Goal: Task Accomplishment & Management: Complete application form

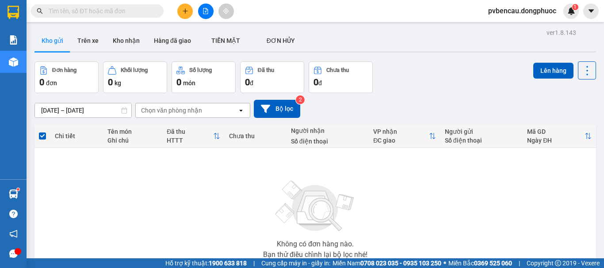
click at [190, 10] on button at bounding box center [184, 11] width 15 height 15
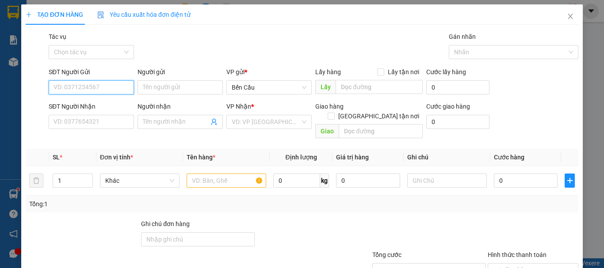
click at [94, 91] on input "SĐT Người Gửi" at bounding box center [91, 87] width 85 height 14
type input "0797139127"
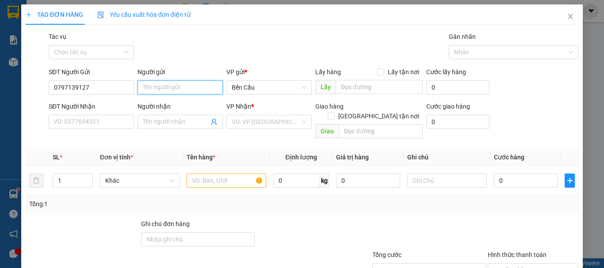
click at [160, 88] on input "Người gửi" at bounding box center [179, 87] width 85 height 14
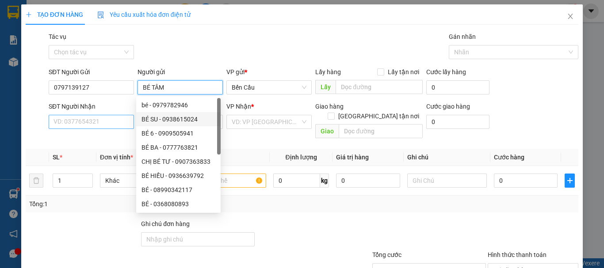
type input "BÉ TÂM"
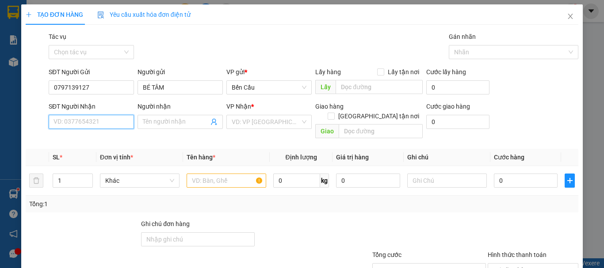
click at [99, 124] on input "SĐT Người Nhận" at bounding box center [91, 122] width 85 height 14
click at [148, 119] on input "Người nhận" at bounding box center [176, 122] width 66 height 10
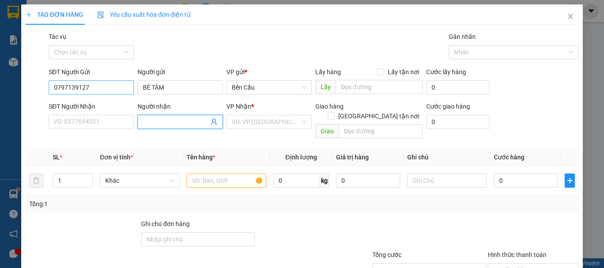
type input "L"
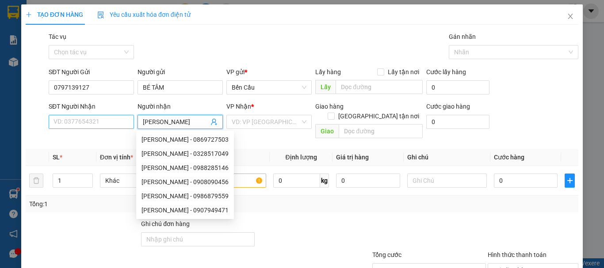
type input "[PERSON_NAME]"
click at [76, 127] on input "SĐT Người Nhận" at bounding box center [91, 122] width 85 height 14
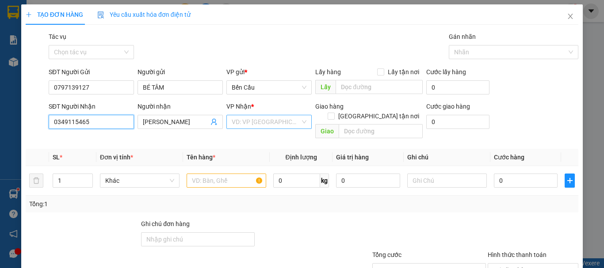
type input "0349115465"
click at [270, 118] on input "search" at bounding box center [266, 121] width 68 height 13
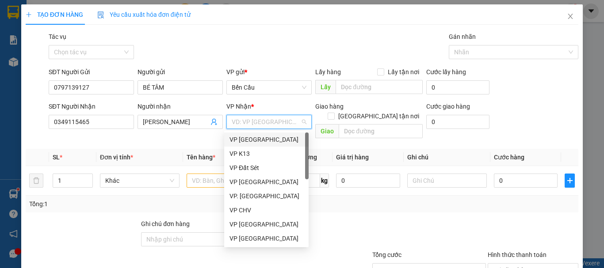
type input "Z"
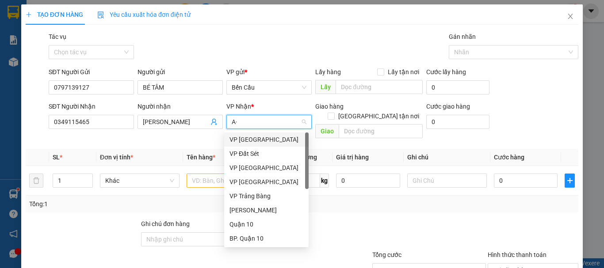
type input "A"
type input "Á"
type input "AS"
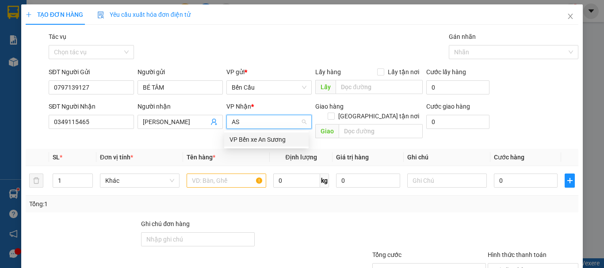
click at [271, 137] on div "VP Bến xe An Sương" at bounding box center [266, 140] width 74 height 10
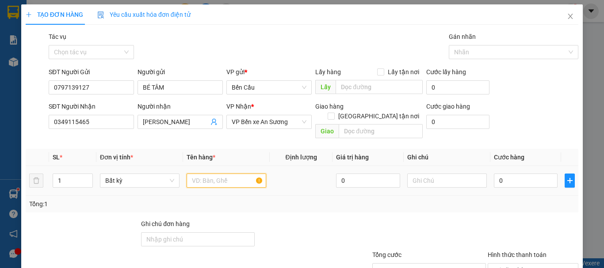
click at [210, 174] on input "text" at bounding box center [226, 181] width 80 height 14
type input "H"
type input "HỘP PHỤ KIỆN"
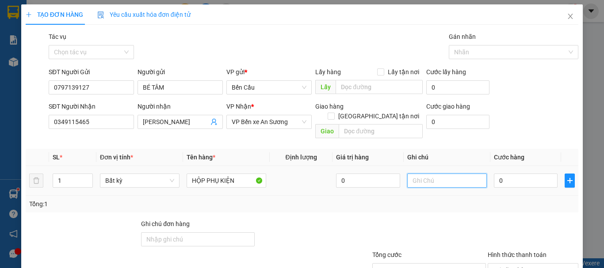
click at [419, 174] on input "text" at bounding box center [447, 181] width 80 height 14
click at [510, 175] on input "0" at bounding box center [526, 181] width 64 height 14
type input "3"
type input "30"
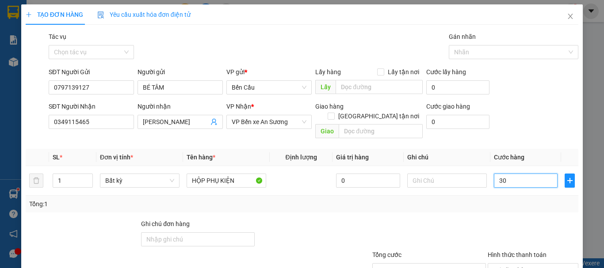
type input "30"
type input "30.000"
click at [312, 153] on th "Định lượng" at bounding box center [301, 157] width 63 height 17
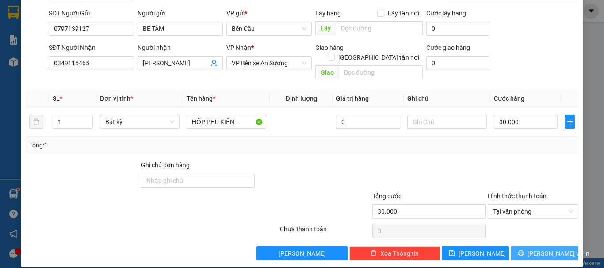
click at [536, 249] on span "[PERSON_NAME] và In" at bounding box center [558, 254] width 62 height 10
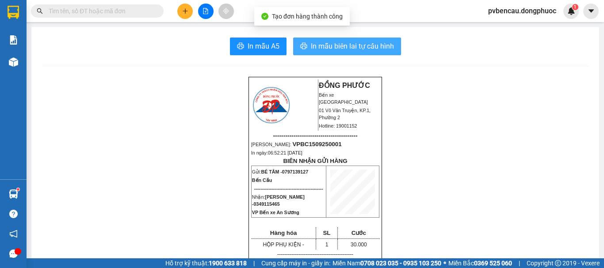
click at [331, 49] on span "In mẫu biên lai tự cấu hình" at bounding box center [352, 46] width 83 height 11
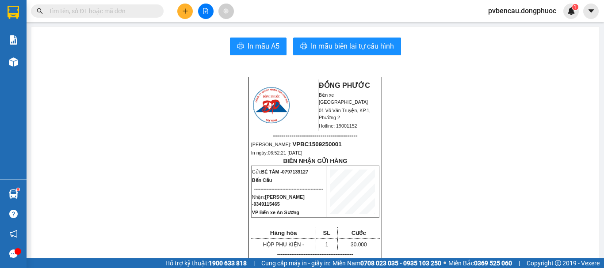
click at [183, 17] on button at bounding box center [184, 11] width 15 height 15
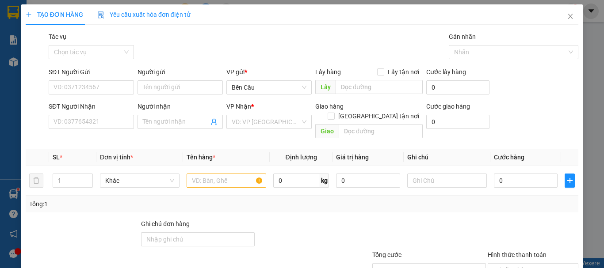
click at [76, 78] on div "SĐT Người Gửi" at bounding box center [91, 73] width 85 height 13
click at [73, 87] on input "SĐT Người Gửi" at bounding box center [91, 87] width 85 height 14
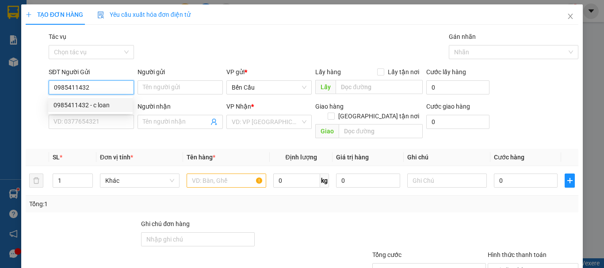
type input "0985411432"
click at [87, 96] on div "0985411432 0985411432 - c loan" at bounding box center [90, 105] width 84 height 18
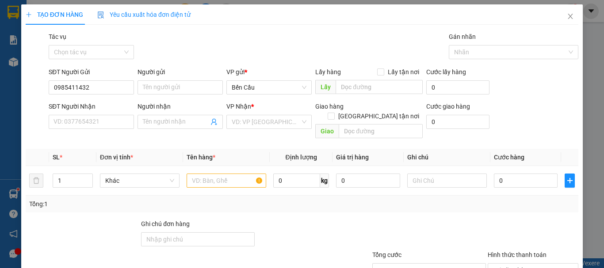
click at [89, 103] on div "SĐT Người Nhận" at bounding box center [91, 107] width 85 height 10
click at [89, 115] on input "SĐT Người Nhận" at bounding box center [91, 122] width 85 height 14
click at [98, 87] on input "0985411432" at bounding box center [91, 87] width 85 height 14
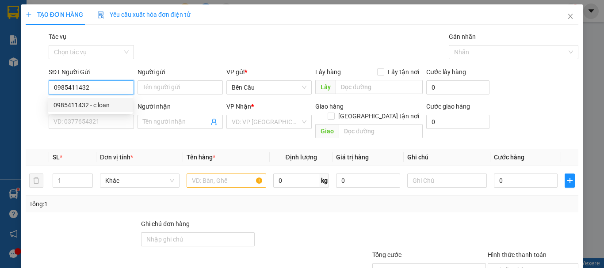
click at [87, 107] on div "0985411432 - c loan" at bounding box center [90, 105] width 74 height 10
type input "c loan"
type input "0868109921"
type input "chú út nhỏ"
type input "30.000"
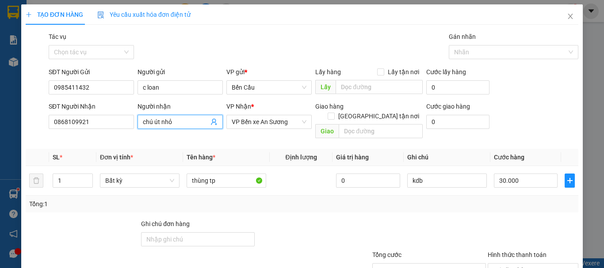
click at [214, 126] on span at bounding box center [213, 122] width 7 height 10
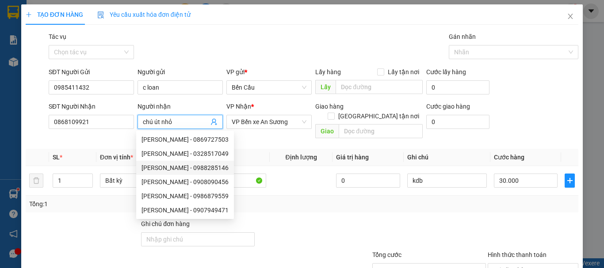
scroll to position [15, 0]
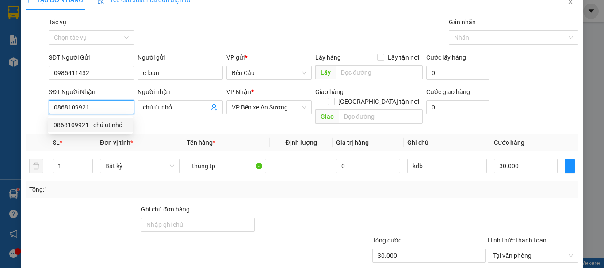
drag, startPoint x: 99, startPoint y: 106, endPoint x: 32, endPoint y: 112, distance: 67.9
click at [32, 112] on div "SĐT Người Nhận 0868109921 Người nhận chú út nhỏ VP Nhận * VP Bến xe An Sương Gi…" at bounding box center [302, 107] width 554 height 41
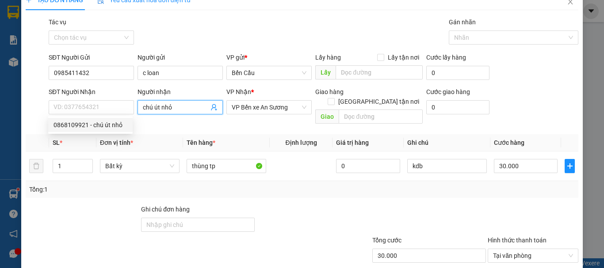
drag, startPoint x: 182, startPoint y: 112, endPoint x: 126, endPoint y: 118, distance: 56.9
click at [126, 118] on div "Transit Pickup Surcharge Ids Transit Deliver Surcharge Ids Transit Deliver Surc…" at bounding box center [302, 161] width 552 height 288
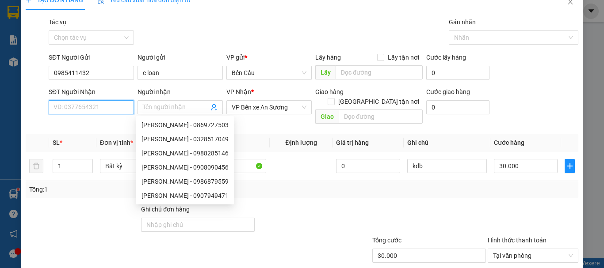
click at [96, 106] on input "SĐT Người Nhận" at bounding box center [91, 107] width 85 height 14
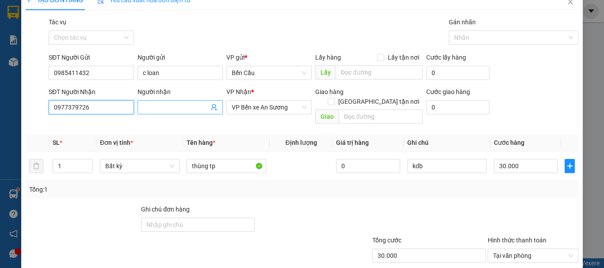
type input "0977379726"
click at [191, 111] on input "Người nhận" at bounding box center [176, 108] width 66 height 10
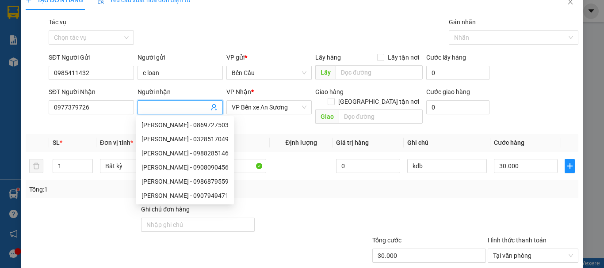
type input "d"
type input "D"
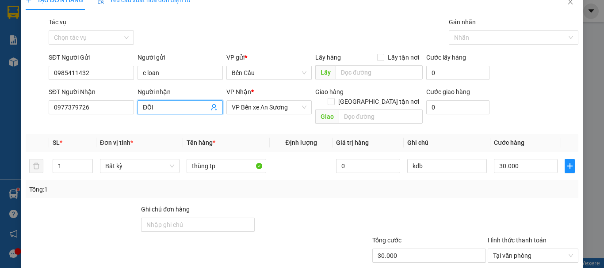
type input "ĐỒI"
click at [297, 134] on th "Định lượng" at bounding box center [301, 142] width 63 height 17
click at [515, 160] on input "30.000" at bounding box center [526, 166] width 64 height 14
type input "4"
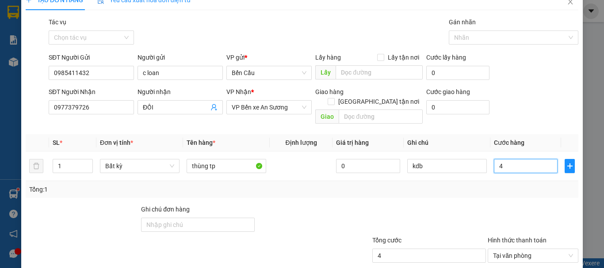
type input "40"
type input "40.000"
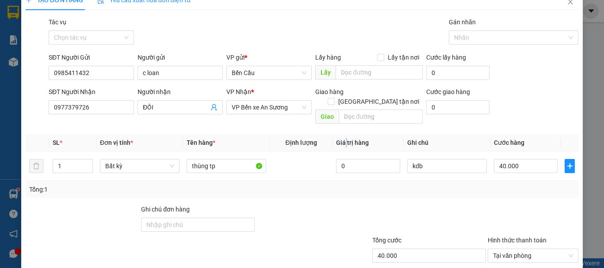
click at [343, 139] on span "Giá trị hàng" at bounding box center [352, 142] width 33 height 7
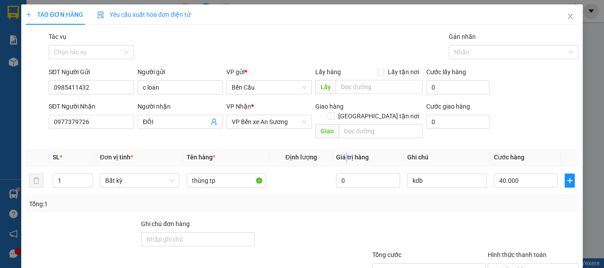
scroll to position [59, 0]
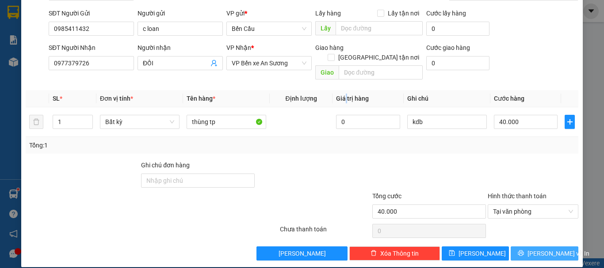
click at [524, 250] on icon "printer" at bounding box center [520, 253] width 6 height 6
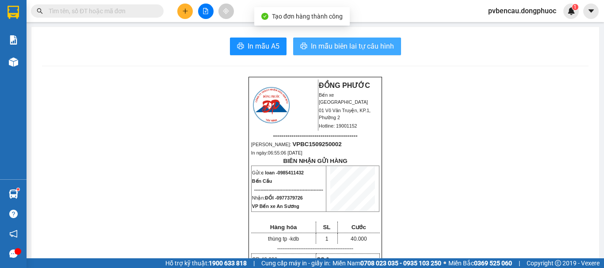
click at [335, 54] on button "In mẫu biên lai tự cấu hình" at bounding box center [347, 47] width 108 height 18
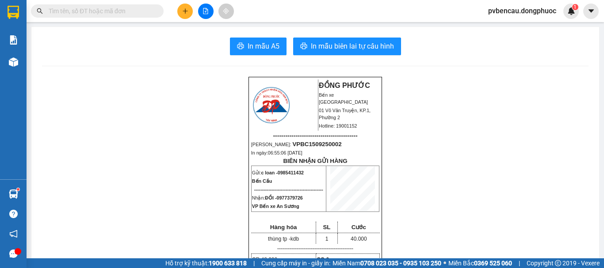
scroll to position [226, 0]
